Goal: Task Accomplishment & Management: Use online tool/utility

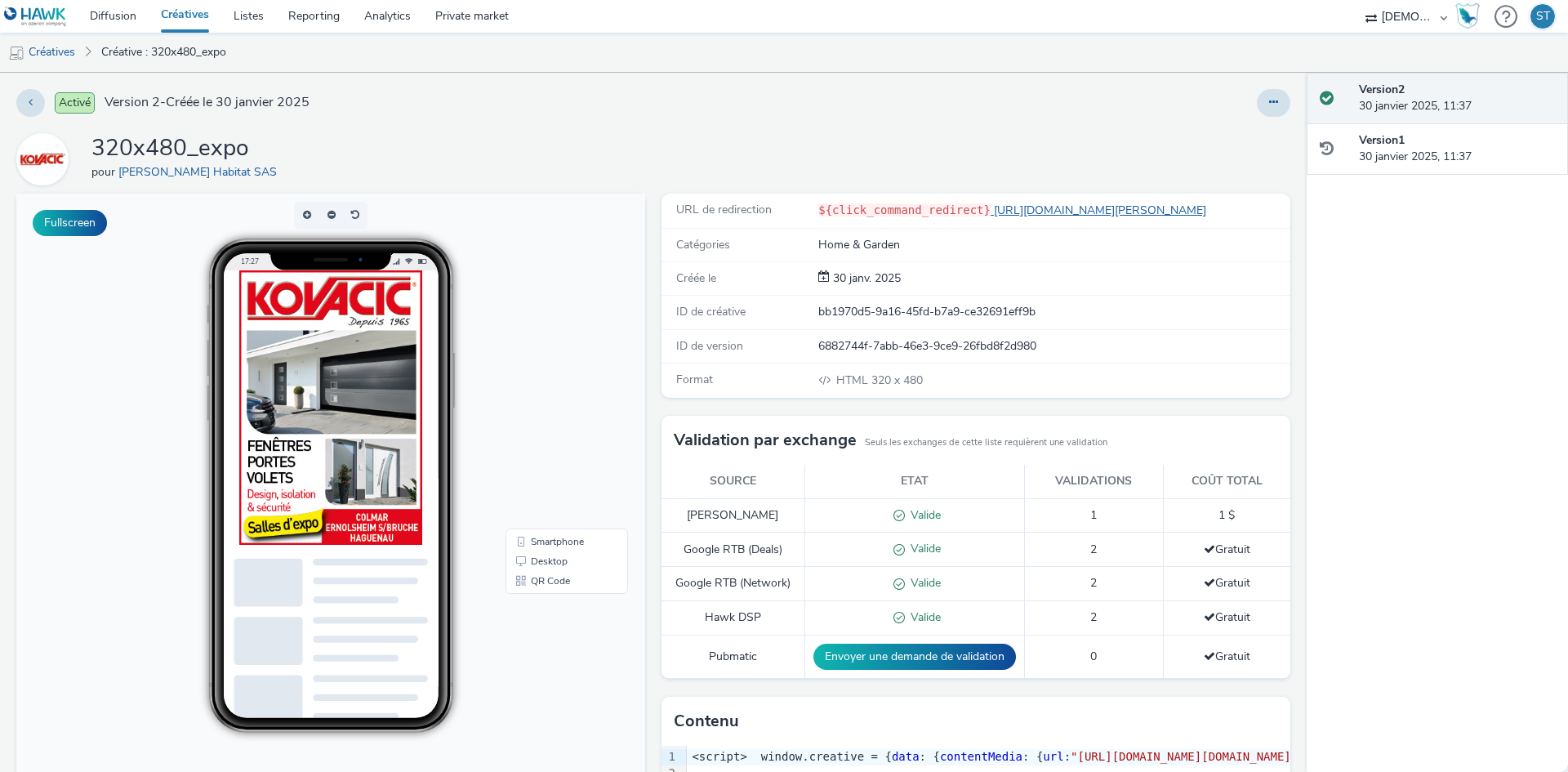
click at [1029, 208] on link "[URL][DOMAIN_NAME][PERSON_NAME]" at bounding box center [1101, 210] width 222 height 15
